Goal: Information Seeking & Learning: Learn about a topic

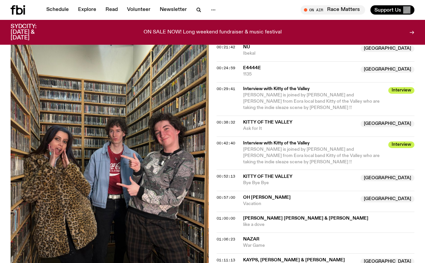
scroll to position [422, 0]
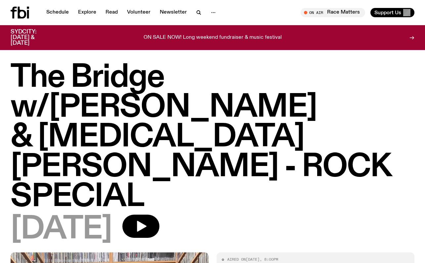
click at [248, 99] on h1 "The Bridge w/Diana Kalkoul & Allegra Pezzullo - ROCK SPECIAL" at bounding box center [213, 137] width 404 height 149
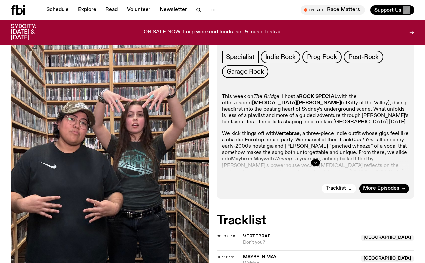
scroll to position [216, 0]
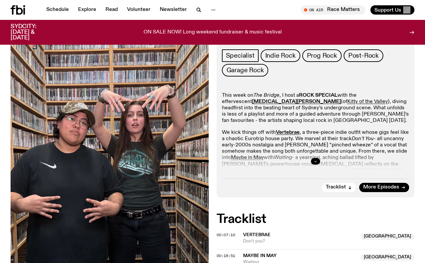
click at [312, 158] on button "button" at bounding box center [315, 161] width 9 height 7
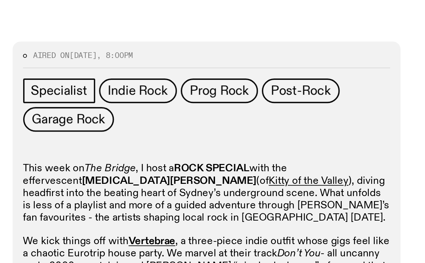
scroll to position [165, 0]
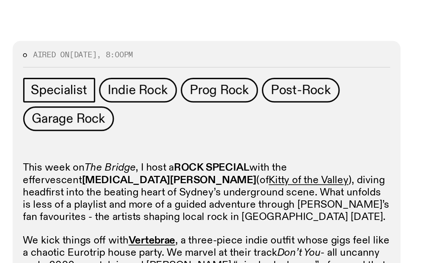
click at [341, 150] on strong "Allegra Pezzullo" at bounding box center [296, 152] width 89 height 5
click at [366, 144] on p "This week on The Bridge , I host a ROCK SPECIAL with the effervescent Allegra P…" at bounding box center [316, 160] width 188 height 32
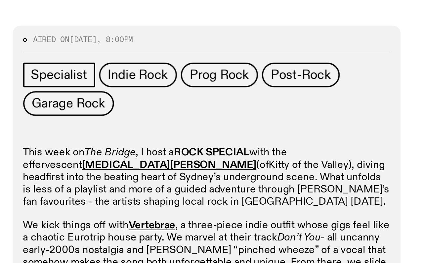
click at [347, 150] on link "Kitty of the Valley" at bounding box center [367, 152] width 41 height 5
click at [357, 144] on p "This week on The Bridge , I host a ROCK SPECIAL with the effervescent Allegra P…" at bounding box center [316, 160] width 188 height 32
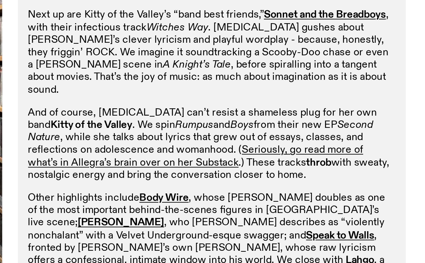
scroll to position [276, 0]
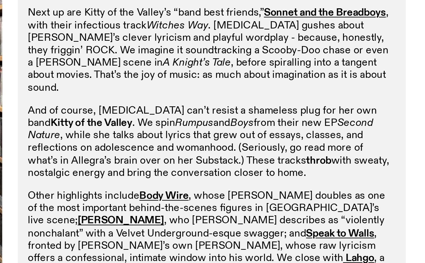
click at [344, 201] on link "Seriously, go read more of what’s in Allegra’s brain over on her Substack" at bounding box center [307, 207] width 171 height 12
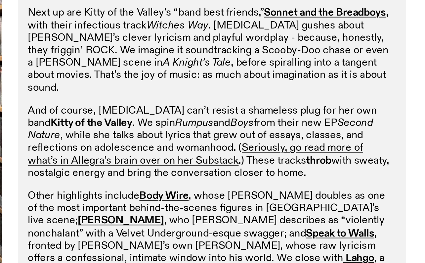
click at [371, 226] on p "Other highlights include Body Wire , whose drummer Pat doubles as one of the mo…" at bounding box center [316, 251] width 188 height 51
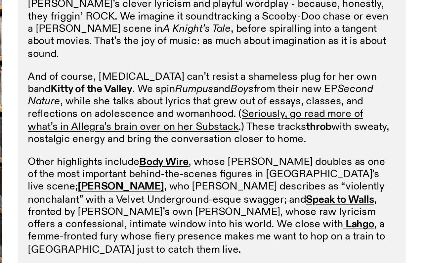
scroll to position [293, 0]
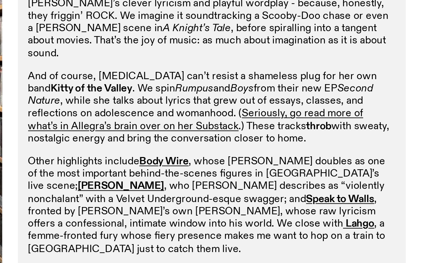
drag, startPoint x: 270, startPoint y: 139, endPoint x: 334, endPoint y: 142, distance: 63.6
click at [334, 208] on p "Other highlights include Body Wire , whose drummer Pat doubles as one of the mo…" at bounding box center [316, 233] width 188 height 51
drag, startPoint x: 320, startPoint y: 138, endPoint x: 357, endPoint y: 141, distance: 37.2
click at [357, 208] on p "Other highlights include Body Wire , whose drummer Pat doubles as one of the mo…" at bounding box center [316, 233] width 188 height 51
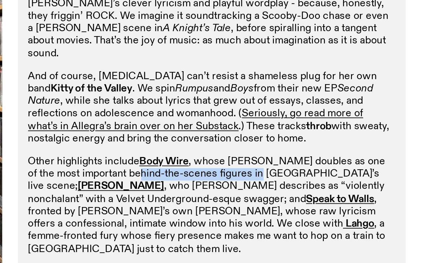
drag, startPoint x: 270, startPoint y: 146, endPoint x: 330, endPoint y: 146, distance: 60.6
click at [330, 208] on p "Other highlights include Body Wire , whose drummer Pat doubles as one of the mo…" at bounding box center [316, 233] width 188 height 51
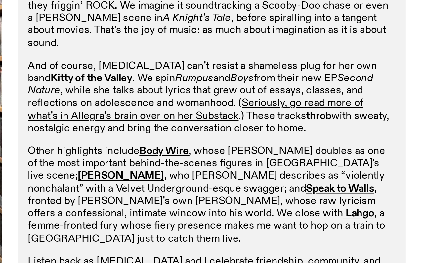
scroll to position [300, 0]
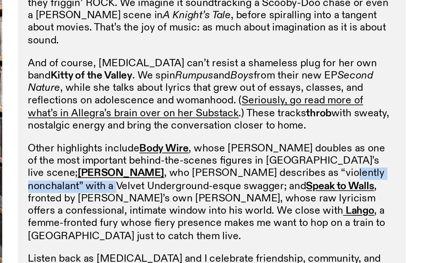
drag, startPoint x: 301, startPoint y: 144, endPoint x: 363, endPoint y: 144, distance: 61.2
click at [363, 201] on p "Other highlights include Body Wire , whose drummer Pat doubles as one of the mo…" at bounding box center [316, 226] width 188 height 51
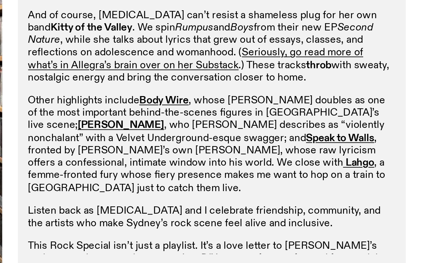
scroll to position [325, 0]
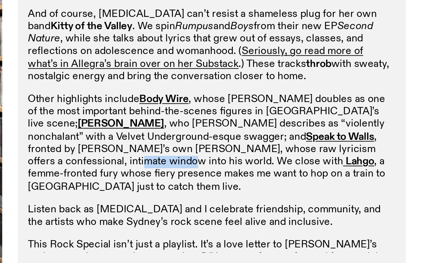
drag, startPoint x: 348, startPoint y: 133, endPoint x: 373, endPoint y: 133, distance: 24.2
click at [373, 176] on p "Other highlights include Body Wire , whose drummer Pat doubles as one of the mo…" at bounding box center [316, 201] width 188 height 51
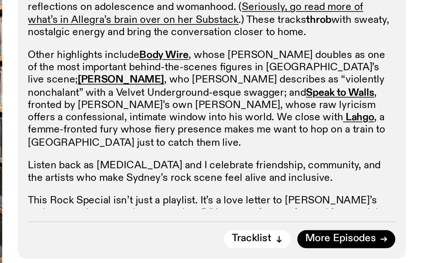
scroll to position [348, 0]
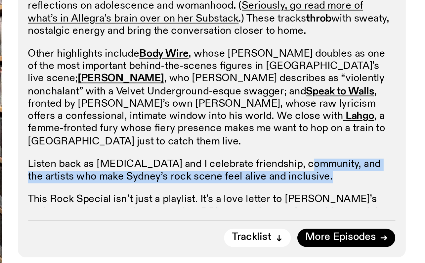
drag, startPoint x: 359, startPoint y: 136, endPoint x: 349, endPoint y: 144, distance: 12.5
click at [349, 144] on div "This week on The Bridge , I host a ROCK SPECIAL with the effervescent Allegra P…" at bounding box center [316, 107] width 188 height 292
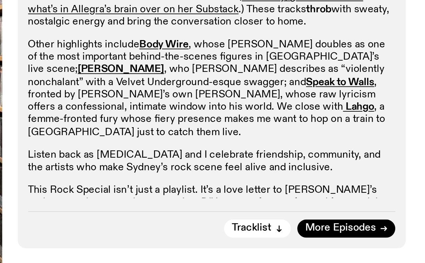
scroll to position [353, 0]
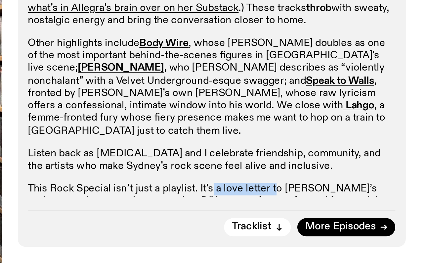
drag, startPoint x: 314, startPoint y: 145, endPoint x: 345, endPoint y: 145, distance: 31.4
click at [345, 222] on p "This Rock Special isn’t just a playlist. It’s a love letter to Sydney’s undergr…" at bounding box center [316, 234] width 188 height 25
drag, startPoint x: 283, startPoint y: 150, endPoint x: 334, endPoint y: 151, distance: 50.6
click at [334, 222] on p "This Rock Special isn’t just a playlist. It’s a love letter to Sydney’s undergr…" at bounding box center [316, 234] width 188 height 25
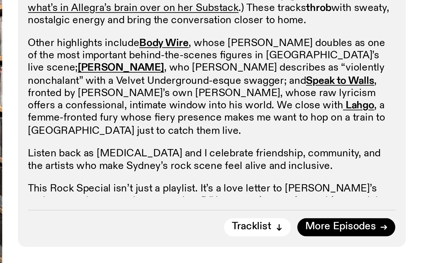
click at [334, 222] on p "This Rock Special isn’t just a playlist. It’s a love letter to Sydney’s undergr…" at bounding box center [316, 234] width 188 height 25
drag, startPoint x: 299, startPoint y: 151, endPoint x: 338, endPoint y: 151, distance: 38.4
click at [338, 222] on p "This Rock Special isn’t just a playlist. It’s a love letter to Sydney’s undergr…" at bounding box center [316, 234] width 188 height 25
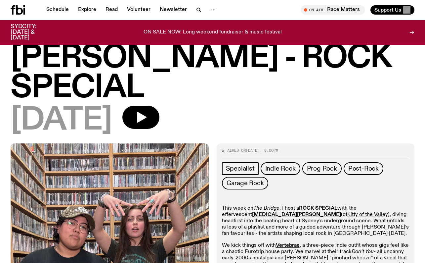
scroll to position [0, 0]
